Goal: Task Accomplishment & Management: Manage account settings

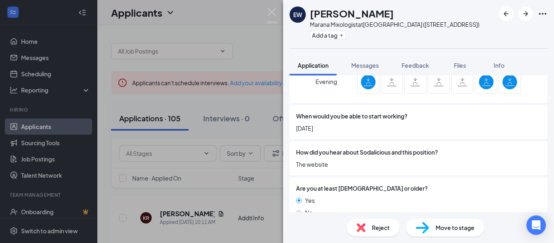
scroll to position [265, 0]
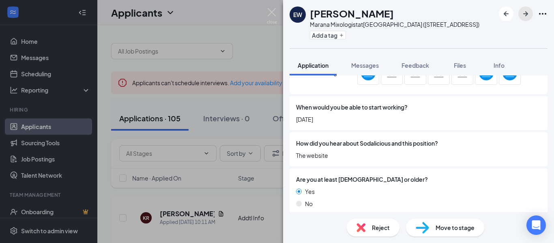
click at [523, 17] on icon "ArrowRight" at bounding box center [526, 14] width 10 height 10
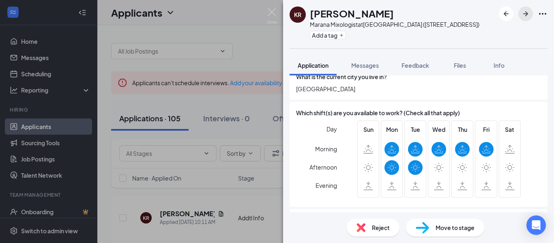
scroll to position [131, 0]
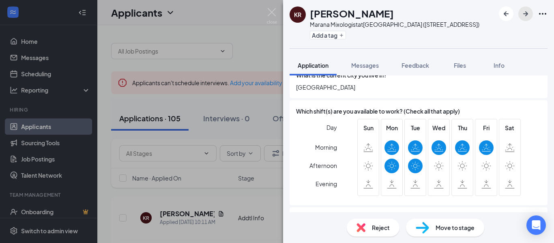
click at [525, 17] on icon "ArrowRight" at bounding box center [526, 14] width 10 height 10
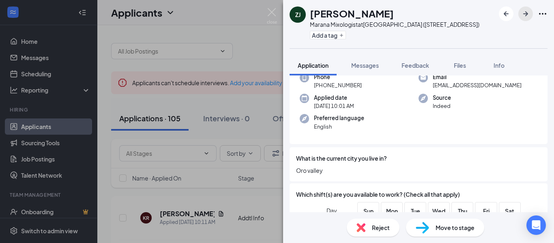
scroll to position [54, 0]
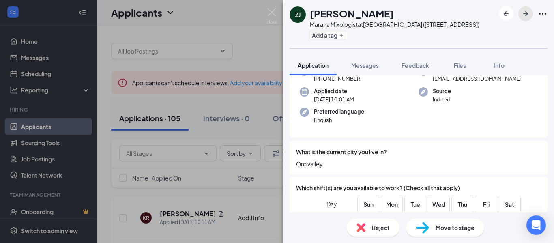
click at [523, 19] on button "button" at bounding box center [526, 13] width 15 height 15
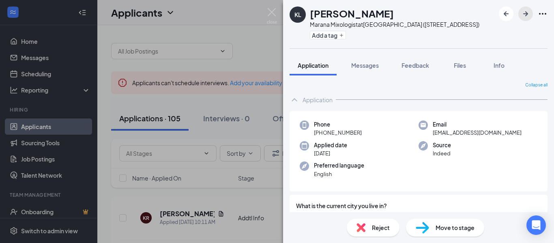
click at [523, 19] on button "button" at bounding box center [526, 13] width 15 height 15
click at [521, 18] on icon "ArrowRight" at bounding box center [526, 14] width 10 height 10
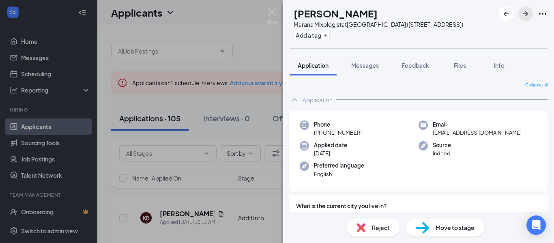
click at [525, 10] on icon "ArrowRight" at bounding box center [526, 14] width 10 height 10
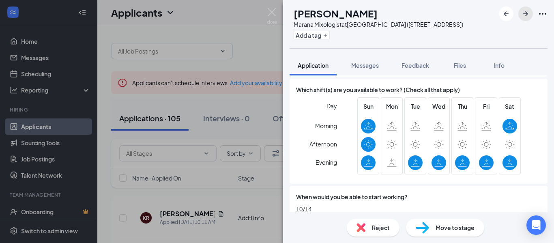
scroll to position [173, 0]
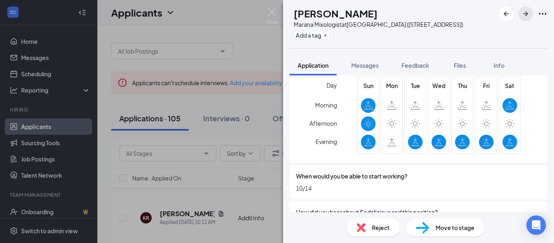
click at [527, 17] on icon "ArrowRight" at bounding box center [526, 14] width 10 height 10
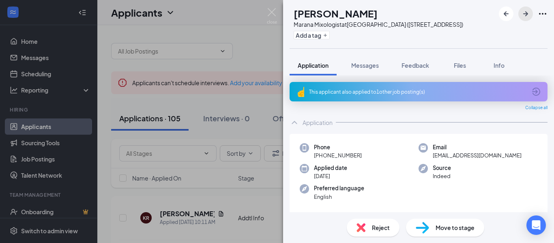
click at [528, 18] on icon "ArrowRight" at bounding box center [526, 14] width 10 height 10
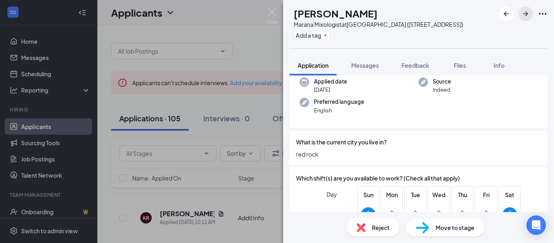
scroll to position [121, 0]
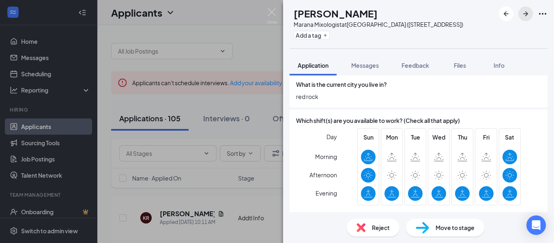
click at [528, 16] on icon "ArrowRight" at bounding box center [526, 14] width 10 height 10
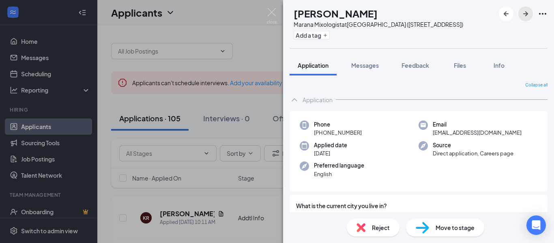
click at [528, 16] on icon "ArrowRight" at bounding box center [526, 14] width 10 height 10
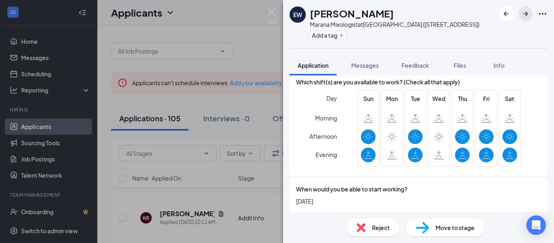
scroll to position [185, 0]
